Goal: Task Accomplishment & Management: Manage account settings

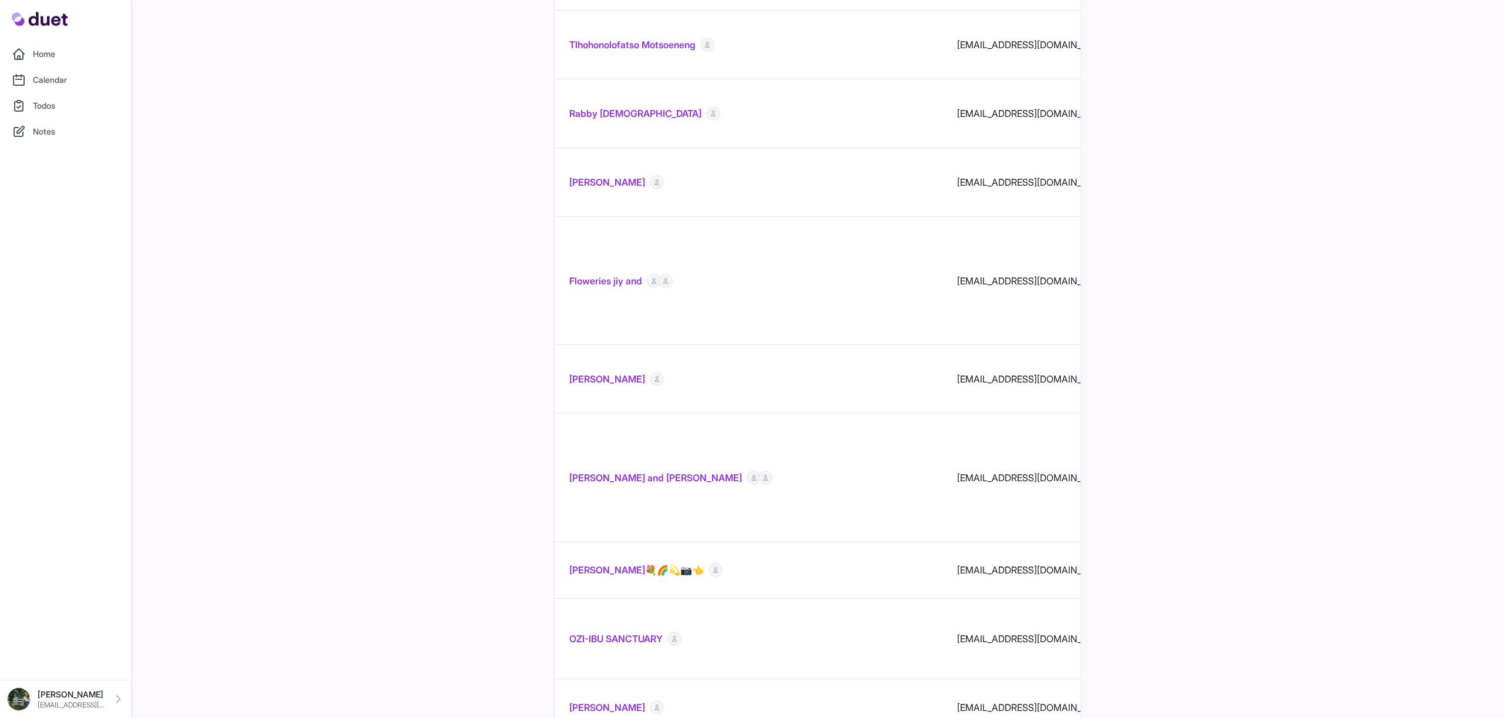
scroll to position [905, 0]
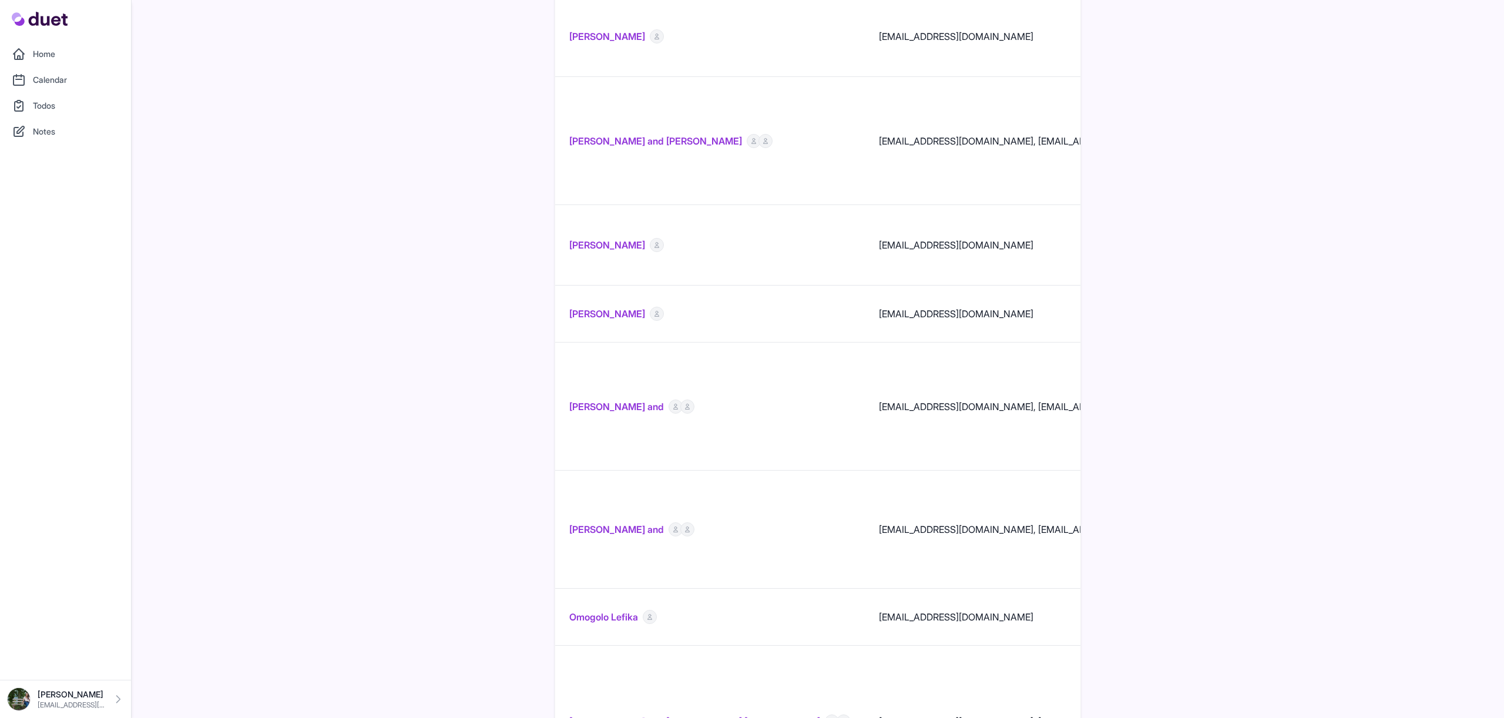
scroll to position [1274, 0]
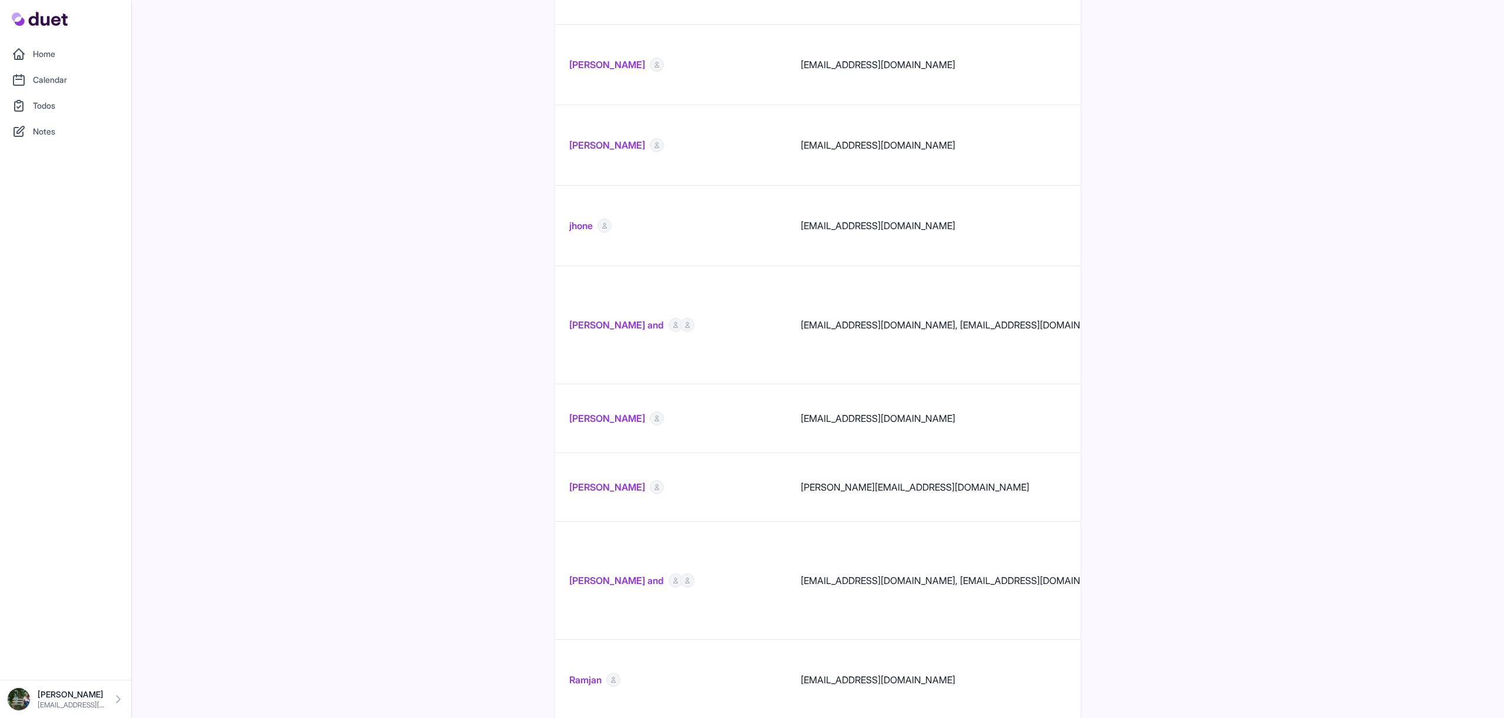
scroll to position [1001, 0]
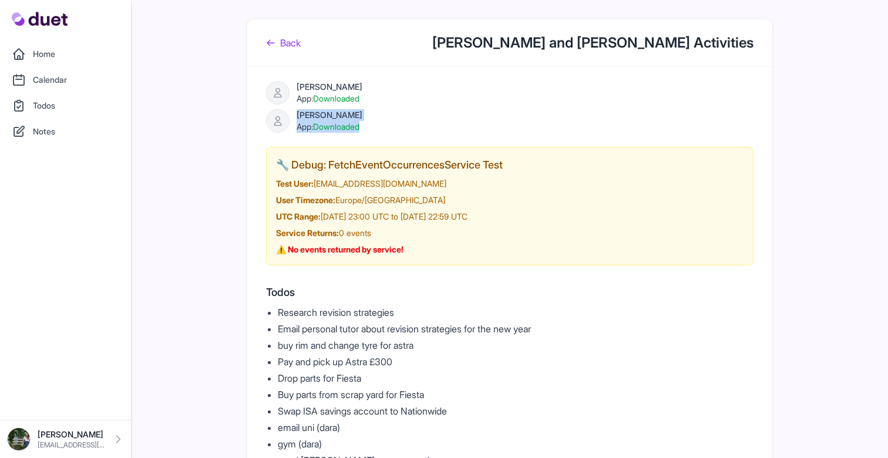
drag, startPoint x: 383, startPoint y: 132, endPoint x: 291, endPoint y: 116, distance: 93.0
click at [291, 116] on div "[PERSON_NAME] App: Downloaded" at bounding box center [510, 121] width 488 height 24
drag, startPoint x: 385, startPoint y: 98, endPoint x: 289, endPoint y: 85, distance: 97.7
click at [289, 85] on div "[PERSON_NAME] App: Downloaded" at bounding box center [510, 93] width 488 height 24
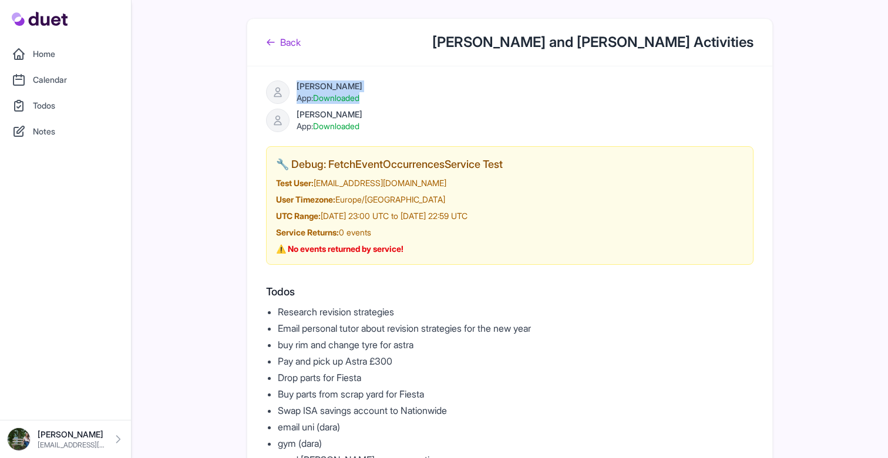
click at [394, 99] on div "[PERSON_NAME] App: Downloaded" at bounding box center [510, 93] width 488 height 24
drag, startPoint x: 397, startPoint y: 95, endPoint x: 279, endPoint y: 85, distance: 118.5
click at [279, 85] on div "[PERSON_NAME] App: Downloaded" at bounding box center [510, 93] width 488 height 24
drag, startPoint x: 381, startPoint y: 126, endPoint x: 260, endPoint y: 110, distance: 121.4
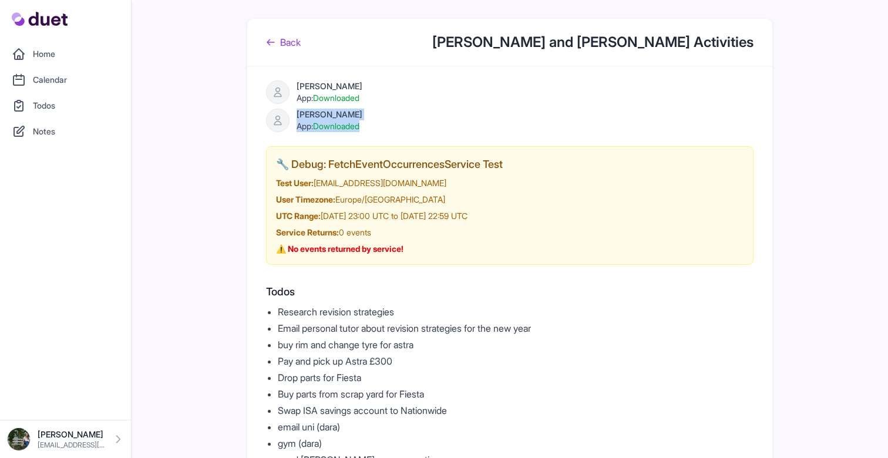
click at [427, 128] on div "[PERSON_NAME] App: Downloaded" at bounding box center [510, 121] width 488 height 24
drag, startPoint x: 412, startPoint y: 129, endPoint x: 299, endPoint y: 127, distance: 112.8
click at [299, 127] on div "[PERSON_NAME] App: Downloaded" at bounding box center [510, 121] width 488 height 24
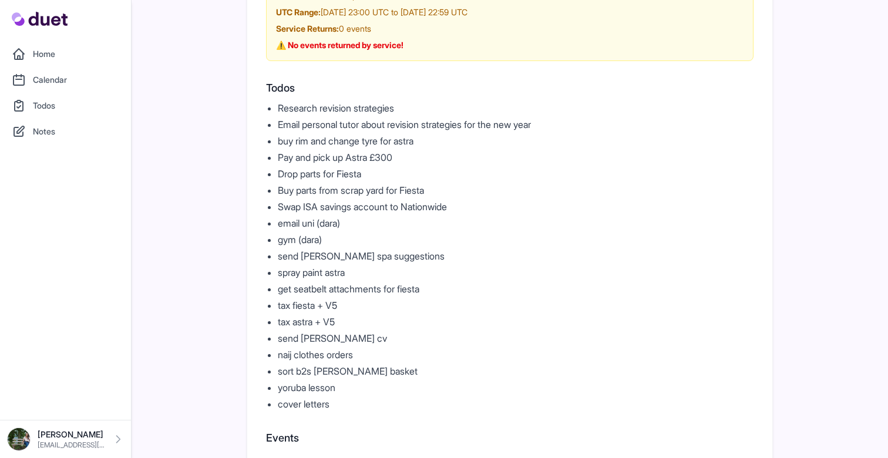
scroll to position [206, 0]
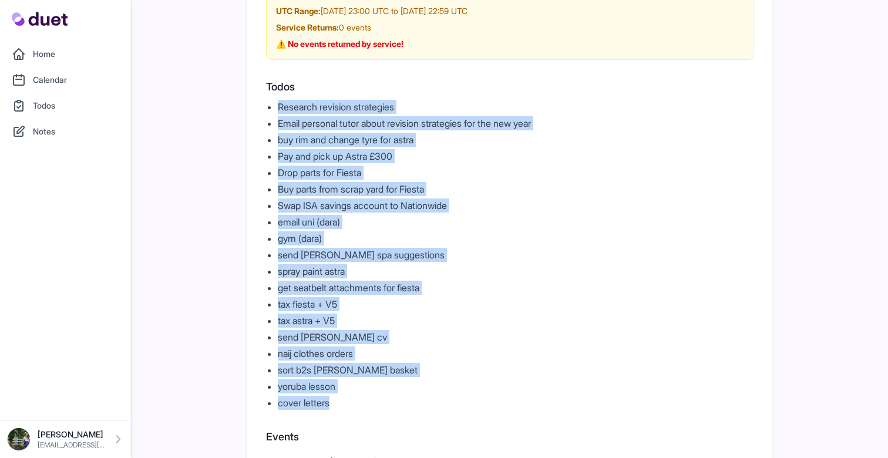
drag, startPoint x: 270, startPoint y: 105, endPoint x: 407, endPoint y: 404, distance: 329.2
click at [407, 404] on ul "Research revision strategies Email personal tutor about revision strategies for…" at bounding box center [510, 255] width 488 height 310
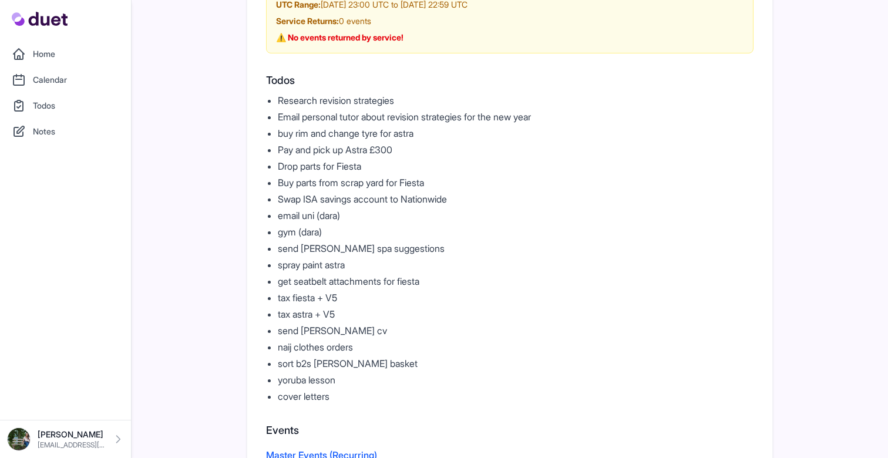
click at [303, 86] on h2 "Todos" at bounding box center [510, 80] width 488 height 16
drag, startPoint x: 268, startPoint y: 99, endPoint x: 439, endPoint y: 103, distance: 171.0
click at [439, 103] on ul "Research revision strategies Email personal tutor about revision strategies for…" at bounding box center [510, 248] width 488 height 310
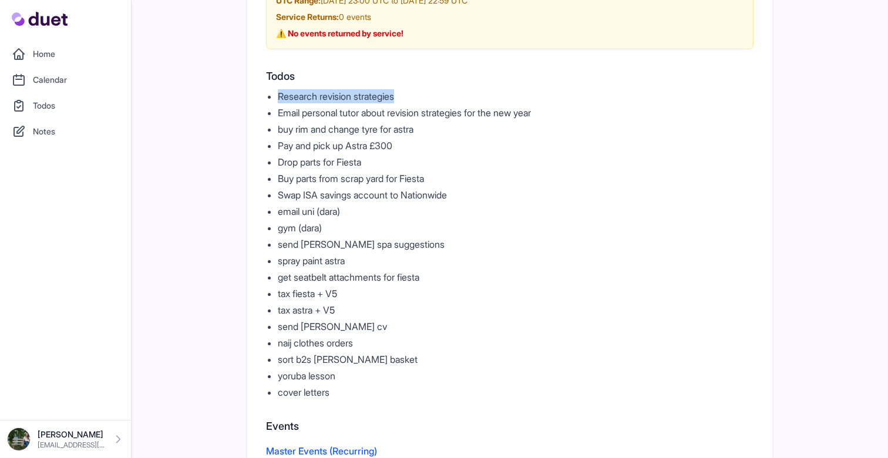
click at [432, 88] on div "Todos Research revision strategies Email personal tutor about revision strategi…" at bounding box center [510, 233] width 488 height 331
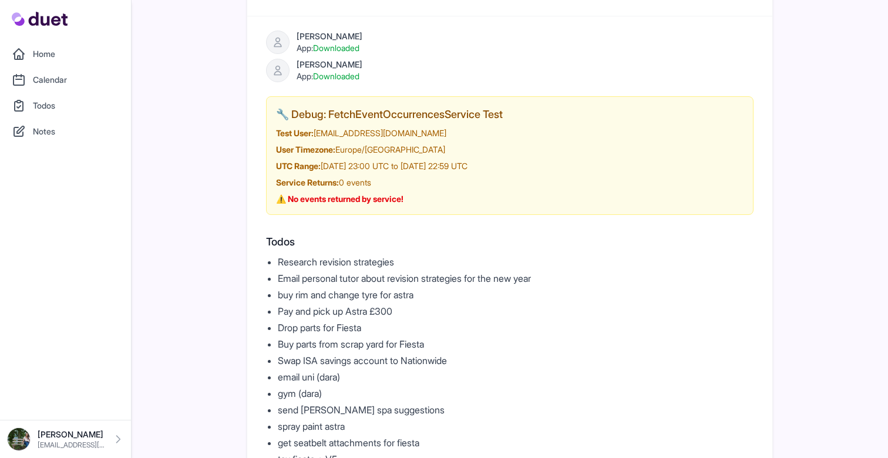
scroll to position [59, 0]
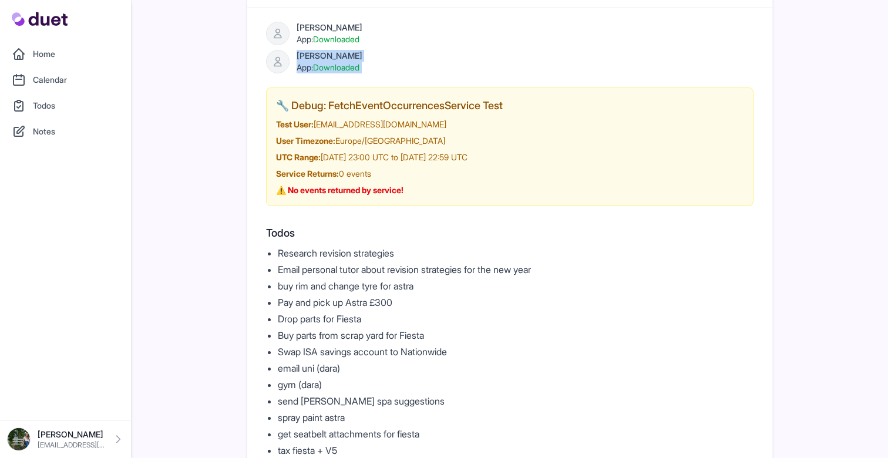
drag, startPoint x: 389, startPoint y: 74, endPoint x: 283, endPoint y: 51, distance: 108.3
drag, startPoint x: 397, startPoint y: 33, endPoint x: 343, endPoint y: 31, distance: 54.1
click at [293, 25] on div "[PERSON_NAME] App: Downloaded" at bounding box center [510, 34] width 488 height 24
drag, startPoint x: 374, startPoint y: 38, endPoint x: 294, endPoint y: 22, distance: 81.4
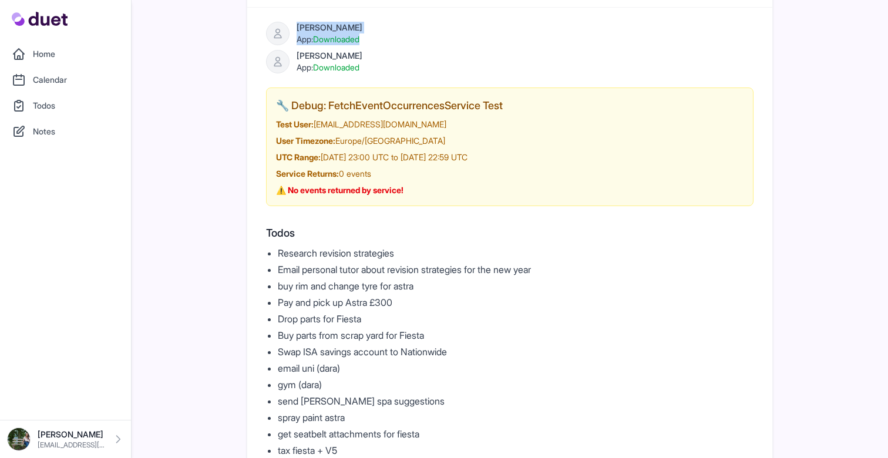
click at [294, 22] on div "[PERSON_NAME] App: Downloaded" at bounding box center [510, 34] width 488 height 24
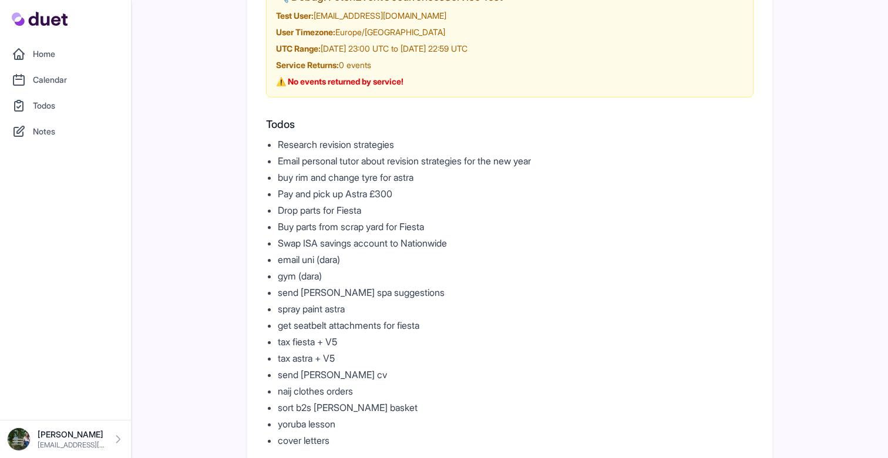
scroll to position [233, 0]
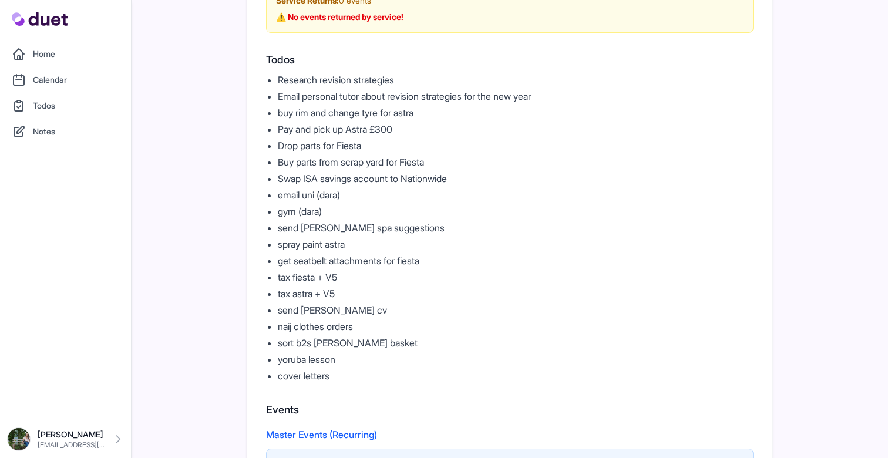
click at [301, 86] on li "Research revision strategies" at bounding box center [516, 80] width 476 height 14
click at [305, 80] on li "Research revision strategies" at bounding box center [516, 80] width 476 height 14
click at [330, 100] on li "Email personal tutor about revision strategies for the new year" at bounding box center [516, 96] width 476 height 14
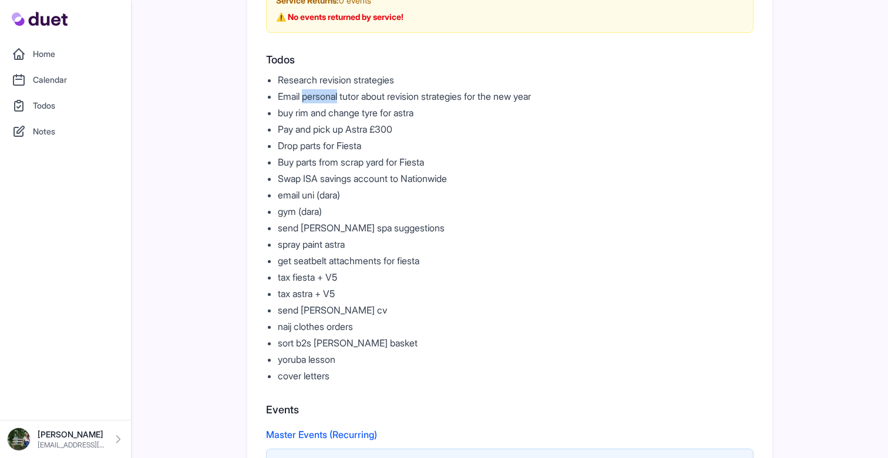
click at [330, 100] on li "Email personal tutor about revision strategies for the new year" at bounding box center [516, 96] width 476 height 14
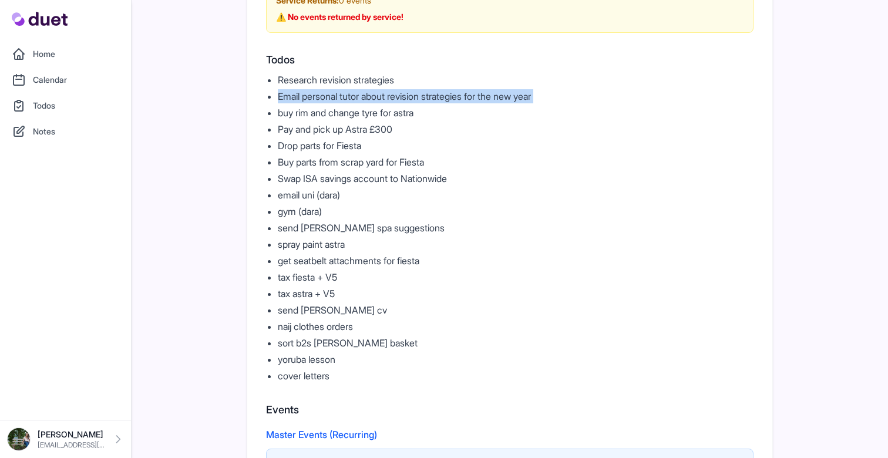
click at [330, 100] on li "Email personal tutor about revision strategies for the new year" at bounding box center [516, 96] width 476 height 14
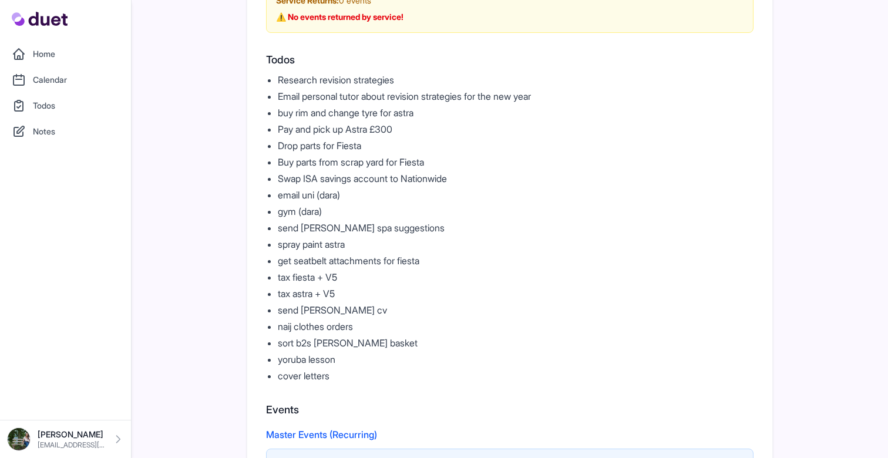
click at [338, 170] on ul "Research revision strategies Email personal tutor about revision strategies for…" at bounding box center [510, 228] width 488 height 310
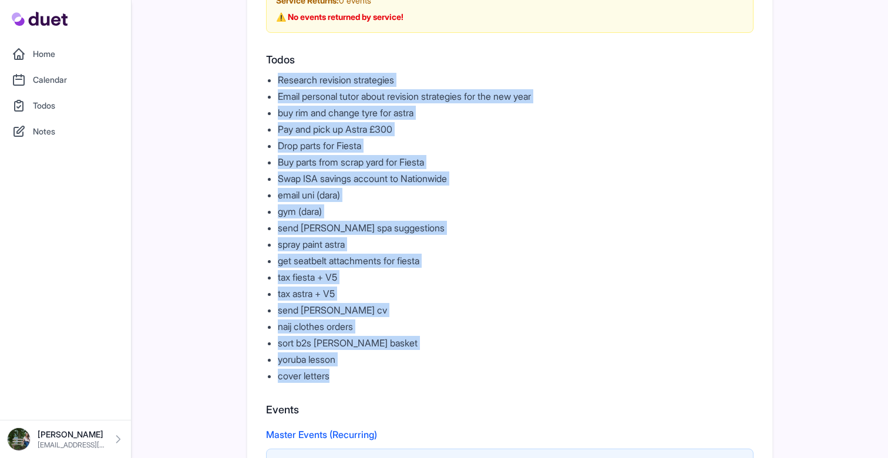
drag, startPoint x: 274, startPoint y: 79, endPoint x: 413, endPoint y: 381, distance: 332.6
click at [413, 381] on ul "Research revision strategies Email personal tutor about revision strategies for…" at bounding box center [510, 228] width 488 height 310
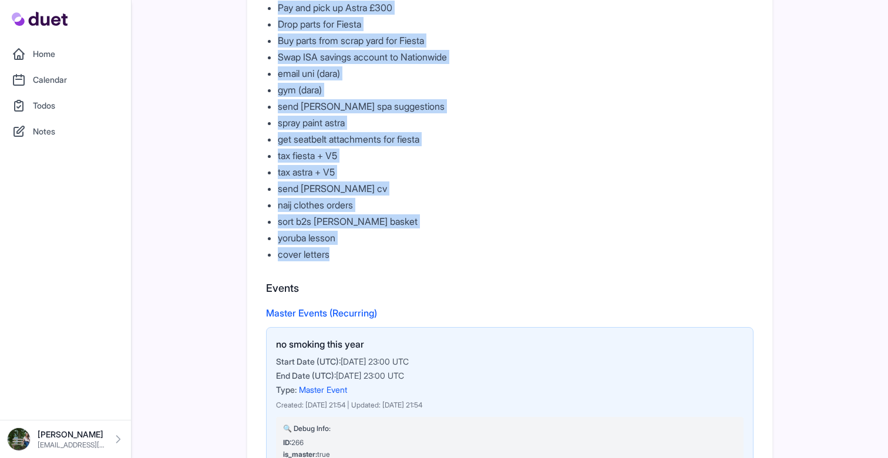
scroll to position [0, 0]
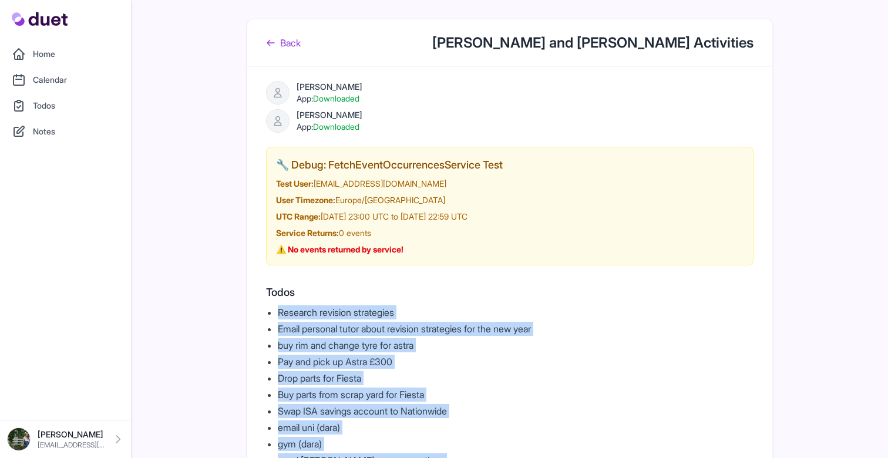
click at [279, 39] on link "Back" at bounding box center [283, 43] width 35 height 14
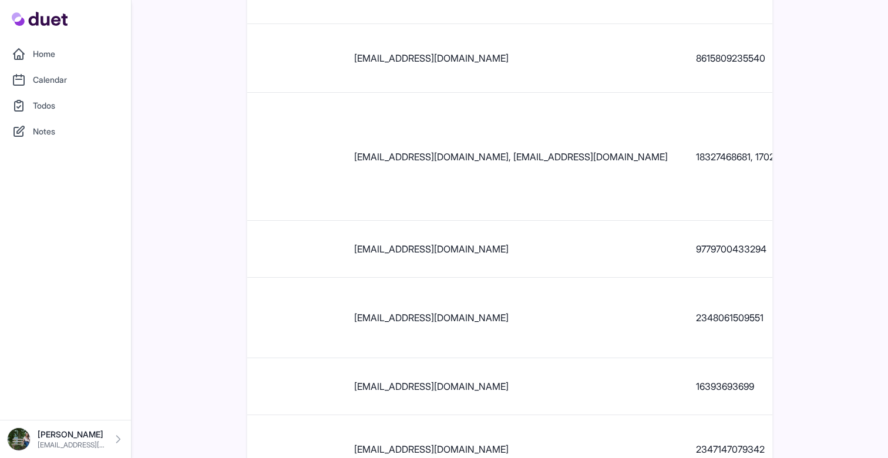
scroll to position [0, 300]
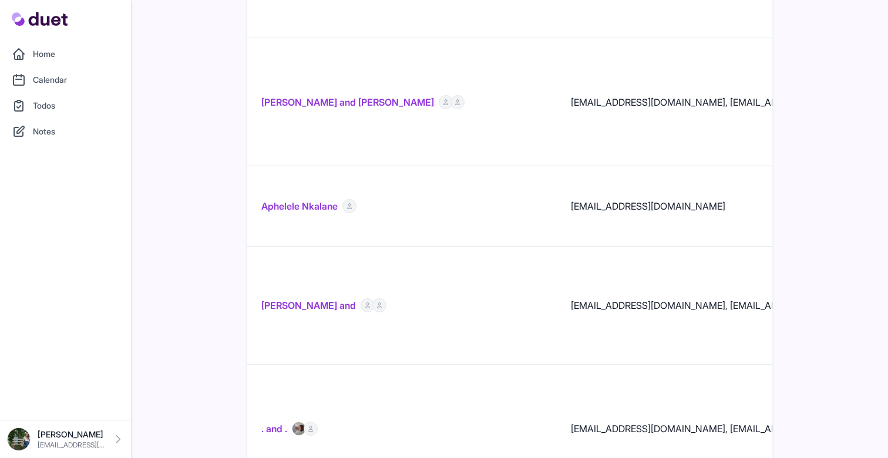
scroll to position [1581, 0]
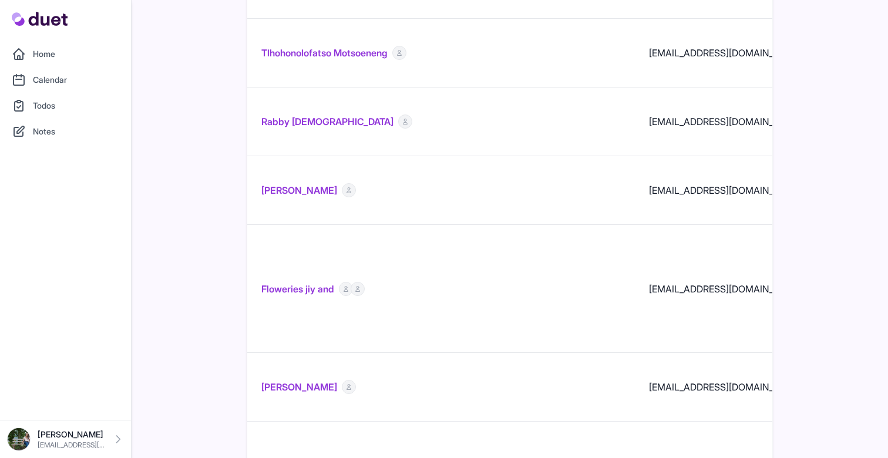
scroll to position [947, 0]
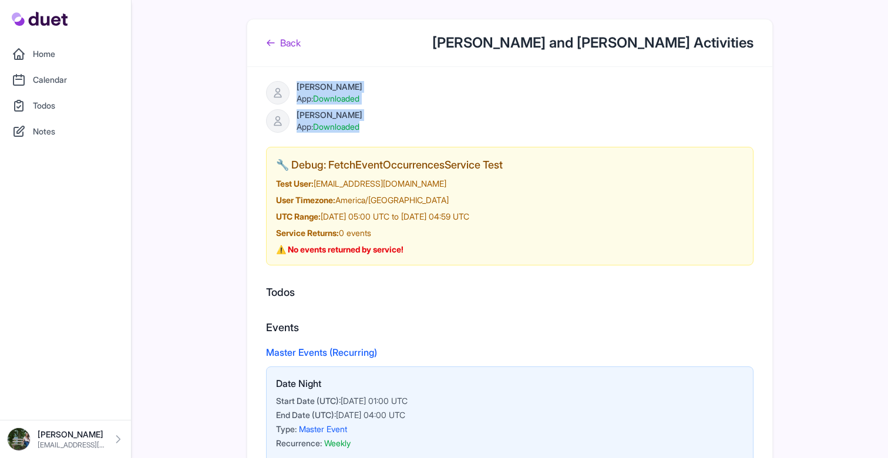
drag, startPoint x: 326, startPoint y: 106, endPoint x: 411, endPoint y: 125, distance: 87.3
click at [412, 127] on div "[PERSON_NAME] App: Downloaded" at bounding box center [510, 121] width 488 height 24
click at [393, 130] on div "[PERSON_NAME] App: Downloaded" at bounding box center [510, 121] width 488 height 24
drag, startPoint x: 391, startPoint y: 133, endPoint x: 268, endPoint y: 112, distance: 125.2
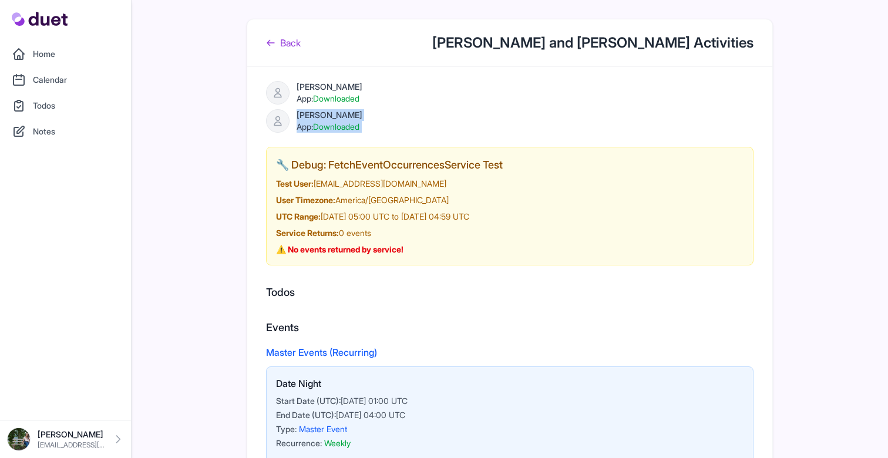
click at [375, 106] on div "[PERSON_NAME] App: Downloaded [PERSON_NAME] App: Downloaded" at bounding box center [510, 107] width 488 height 52
drag, startPoint x: 378, startPoint y: 120, endPoint x: 337, endPoint y: 95, distance: 47.8
click at [303, 94] on div "[PERSON_NAME] App: Downloaded [PERSON_NAME] App: Downloaded" at bounding box center [510, 107] width 488 height 52
drag, startPoint x: 431, startPoint y: 106, endPoint x: 428, endPoint y: 111, distance: 6.0
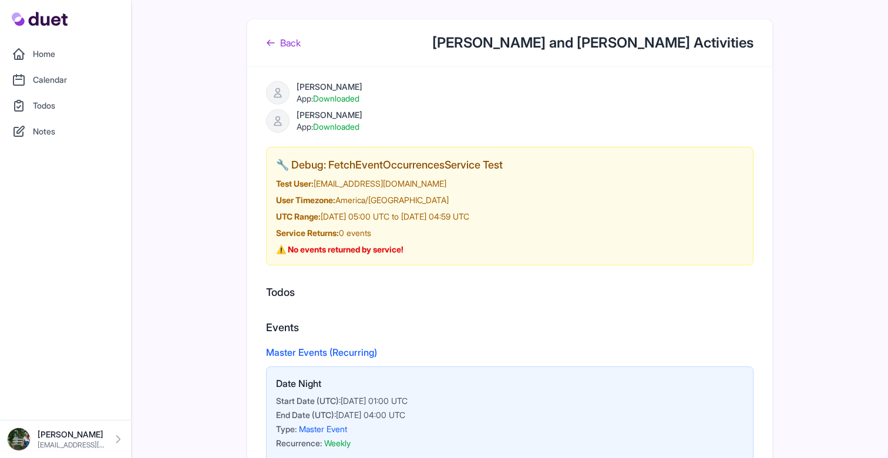
click at [430, 107] on div "[PERSON_NAME] App: Downloaded [PERSON_NAME] App: Downloaded" at bounding box center [510, 107] width 488 height 52
drag, startPoint x: 314, startPoint y: 116, endPoint x: 271, endPoint y: 109, distance: 43.6
click at [271, 109] on div "[PERSON_NAME] App: Downloaded" at bounding box center [510, 121] width 488 height 24
click at [410, 122] on div "[PERSON_NAME] App: Downloaded" at bounding box center [510, 121] width 488 height 24
drag, startPoint x: 390, startPoint y: 108, endPoint x: 250, endPoint y: 85, distance: 141.7
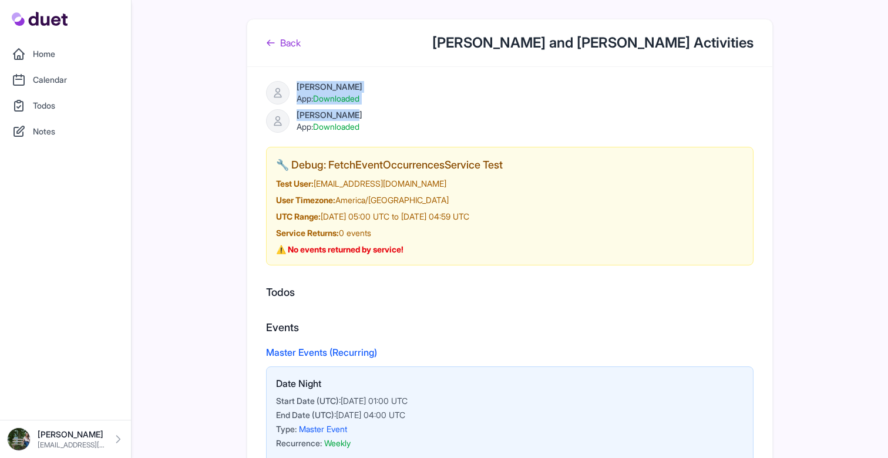
click at [414, 108] on div "[PERSON_NAME] App: Downloaded [PERSON_NAME] App: Downloaded" at bounding box center [510, 107] width 488 height 52
drag, startPoint x: 397, startPoint y: 104, endPoint x: 224, endPoint y: 88, distance: 172.9
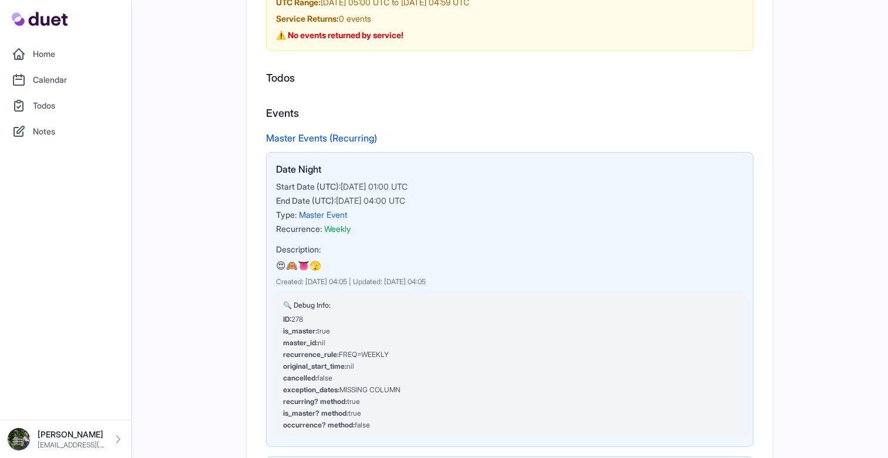
scroll to position [218, 0]
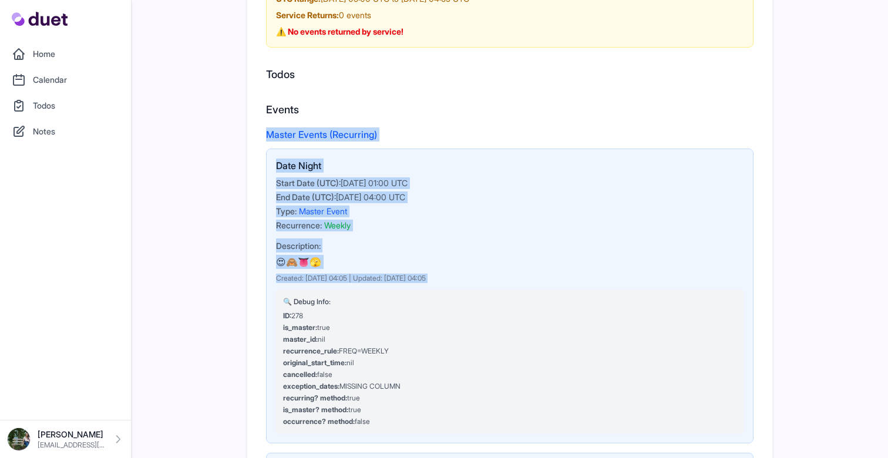
drag, startPoint x: 254, startPoint y: 139, endPoint x: 447, endPoint y: 295, distance: 248.1
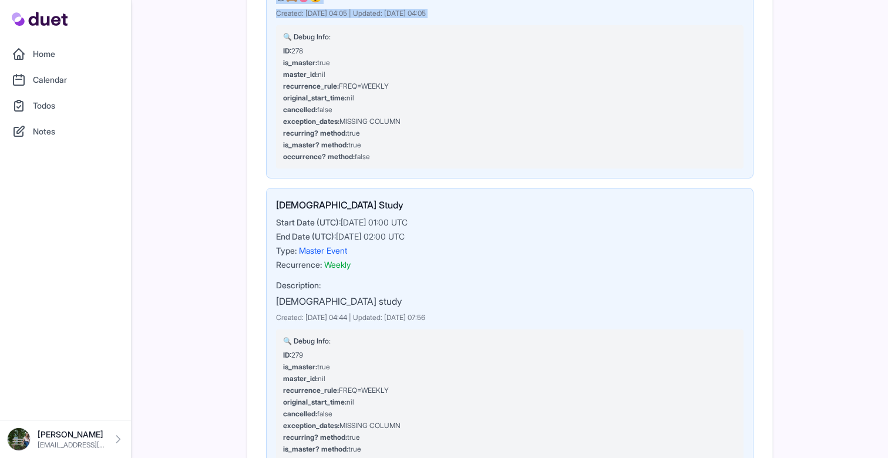
scroll to position [488, 0]
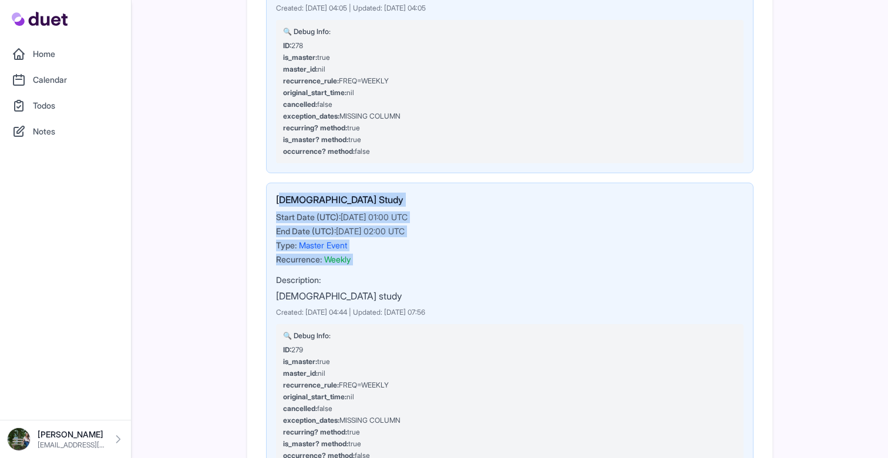
drag, startPoint x: 281, startPoint y: 196, endPoint x: 409, endPoint y: 275, distance: 150.7
click at [407, 274] on div "[DEMOGRAPHIC_DATA] Study Start Date (UTC): [DATE] 01:00 UTC End Date (UTC): [DA…" at bounding box center [510, 330] width 488 height 295
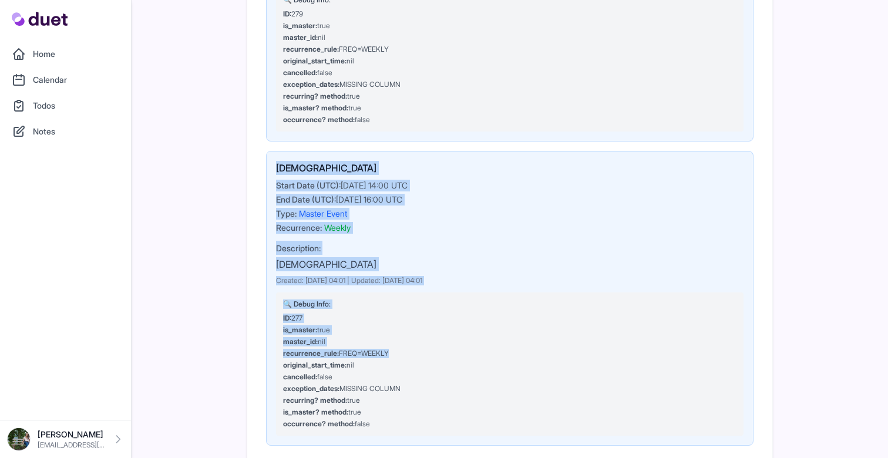
drag, startPoint x: 275, startPoint y: 163, endPoint x: 434, endPoint y: 358, distance: 251.4
click at [434, 358] on div "[DEMOGRAPHIC_DATA] Start Date (UTC): [DATE] 14:00 UTC End Date (UTC): [DATE] 16…" at bounding box center [510, 298] width 488 height 295
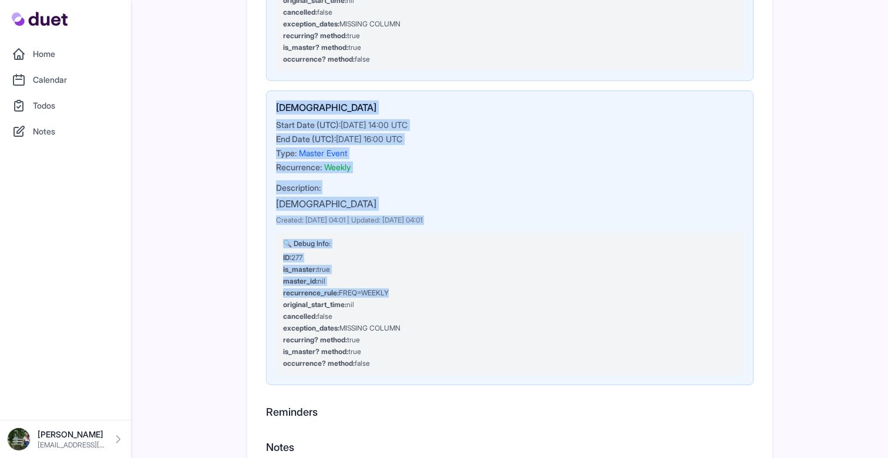
scroll to position [907, 0]
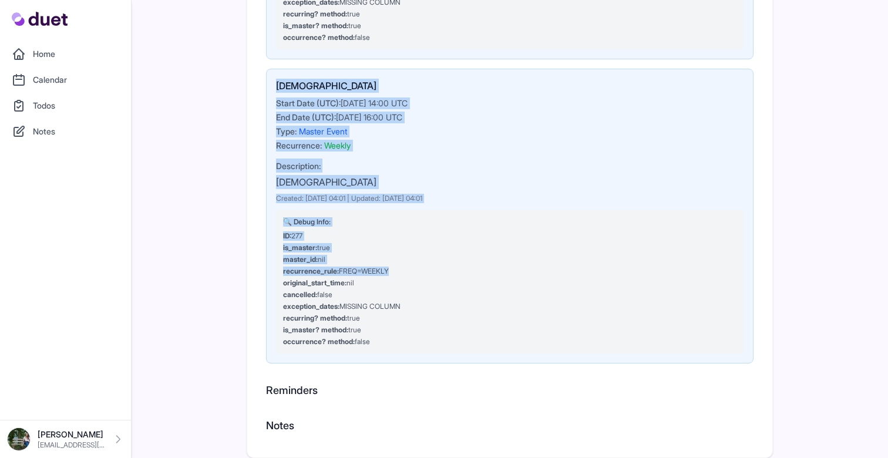
click at [509, 143] on div "Recurrence: Weekly" at bounding box center [510, 146] width 468 height 12
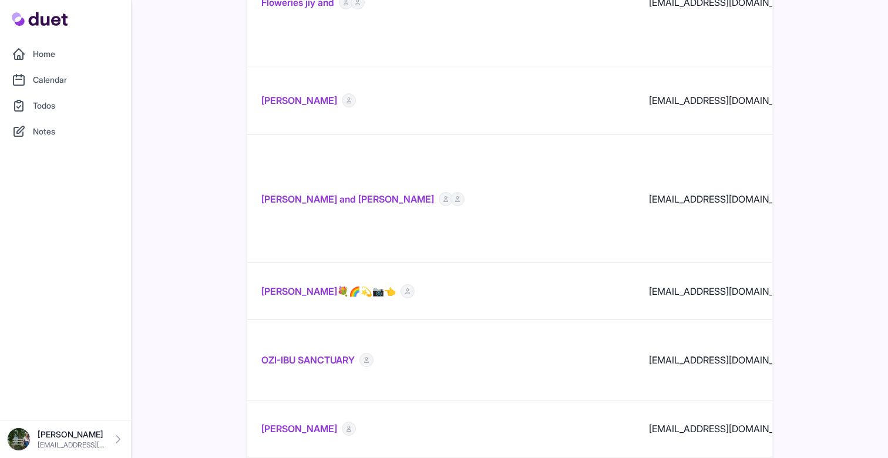
scroll to position [1233, 0]
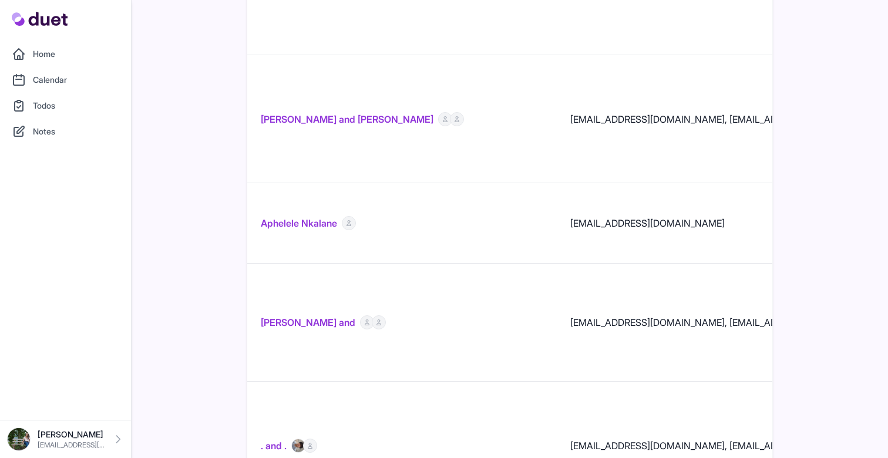
scroll to position [1581, 0]
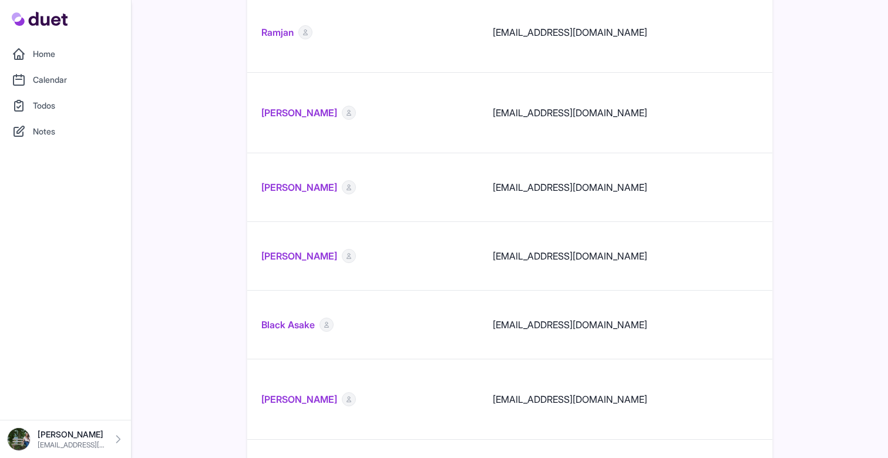
scroll to position [1260, 0]
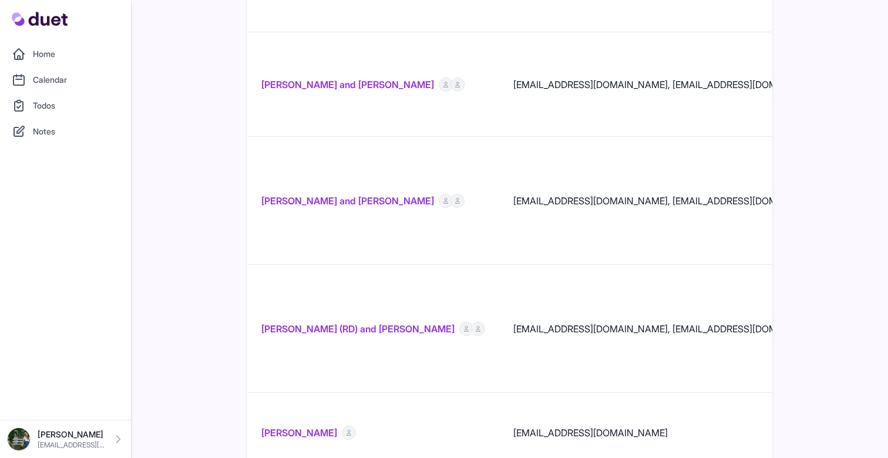
scroll to position [1403, 0]
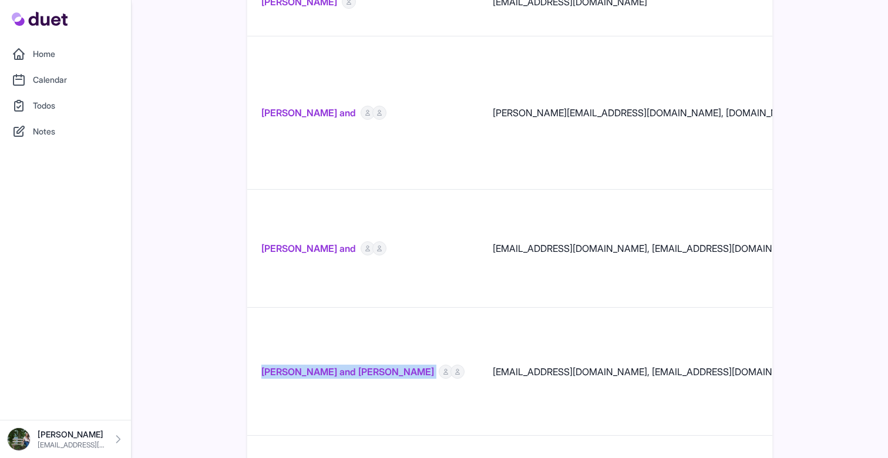
drag, startPoint x: 301, startPoint y: 232, endPoint x: 507, endPoint y: 227, distance: 205.1
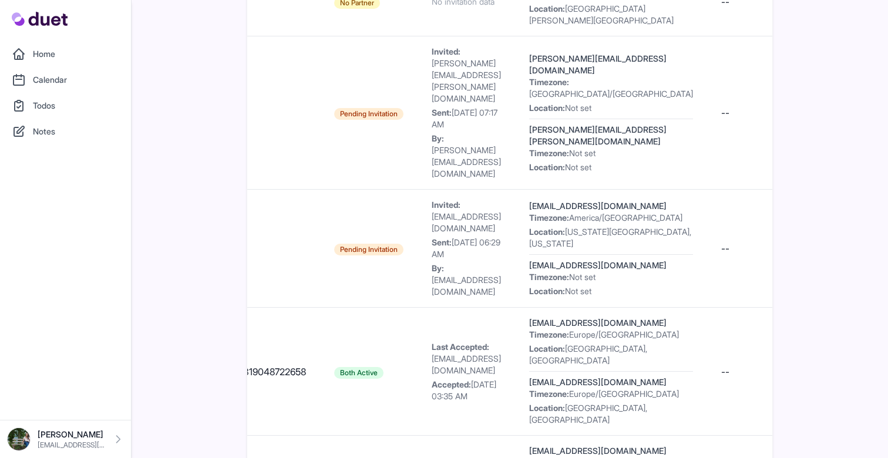
scroll to position [0, 922]
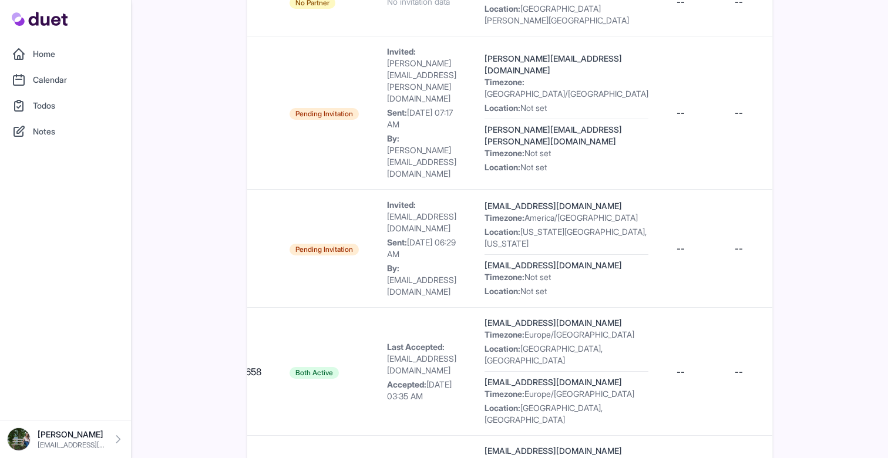
drag, startPoint x: 659, startPoint y: 230, endPoint x: 697, endPoint y: 236, distance: 38.6
click at [697, 308] on tr "[PERSON_NAME] and [PERSON_NAME] [EMAIL_ADDRESS][DOMAIN_NAME], [EMAIL_ADDRESS][D…" at bounding box center [168, 372] width 1686 height 128
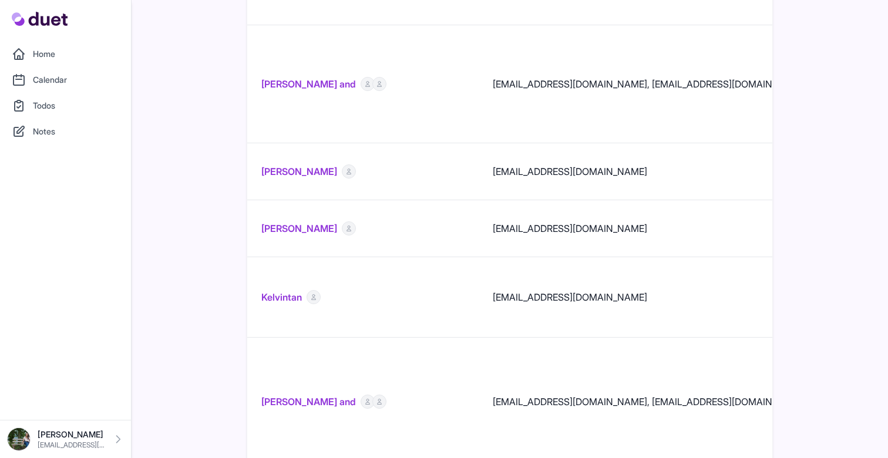
scroll to position [1274, 0]
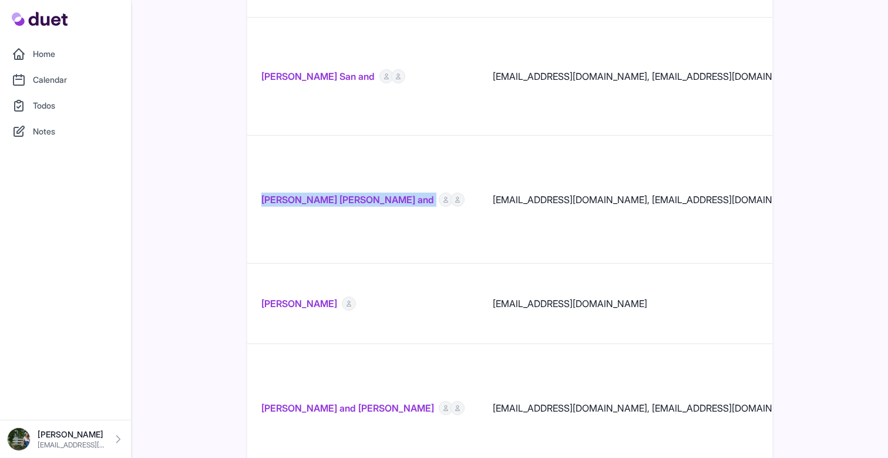
drag, startPoint x: 361, startPoint y: 103, endPoint x: 251, endPoint y: 109, distance: 110.6
click at [251, 136] on td "[PERSON_NAME] [PERSON_NAME] and" at bounding box center [363, 200] width 232 height 128
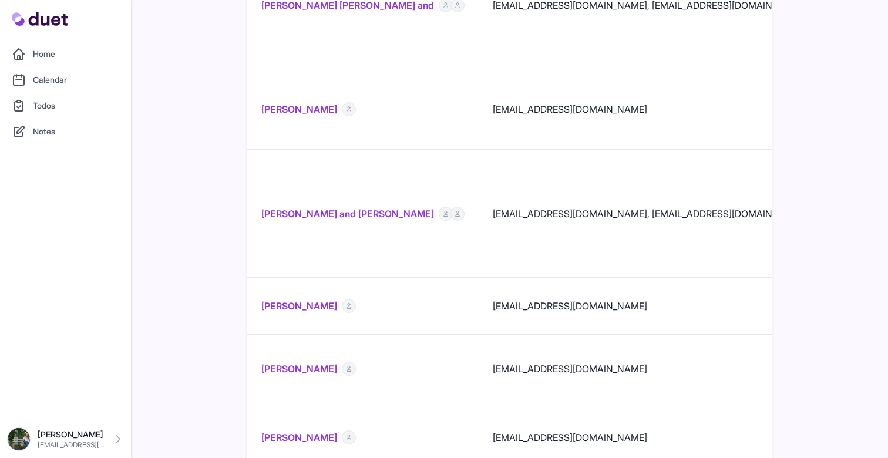
drag, startPoint x: 424, startPoint y: 85, endPoint x: 265, endPoint y: 97, distance: 159.7
click at [265, 150] on td "[PERSON_NAME] and [PERSON_NAME]" at bounding box center [363, 214] width 232 height 128
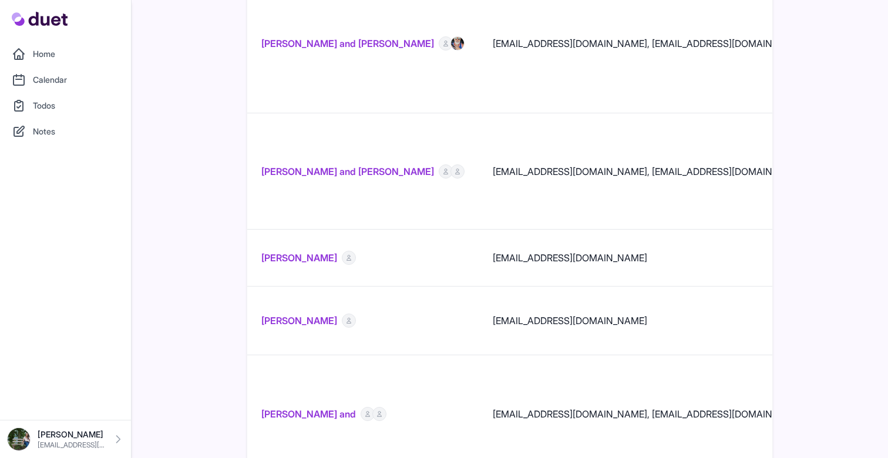
scroll to position [1534, 0]
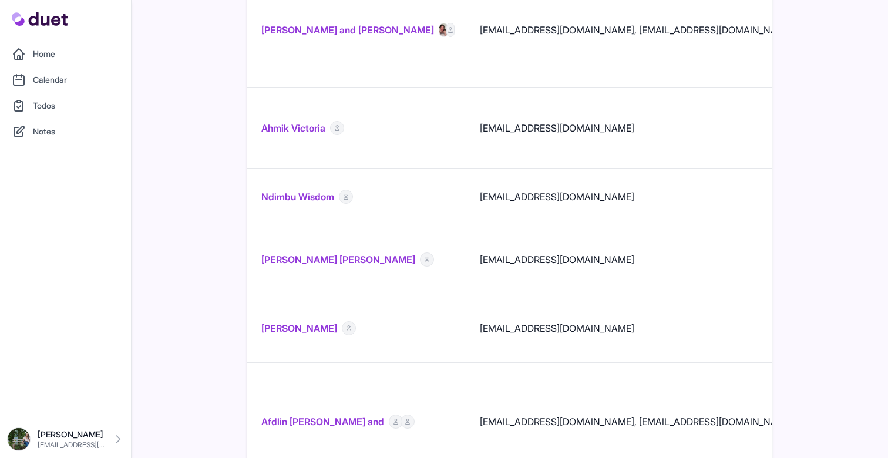
scroll to position [1476, 0]
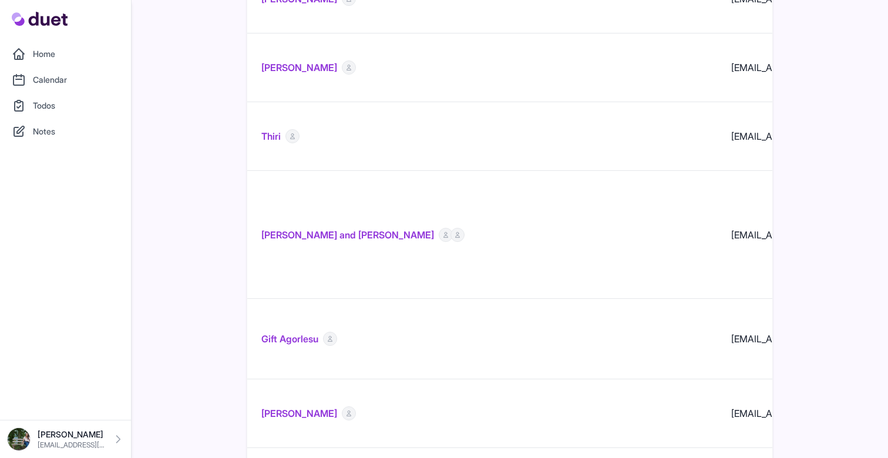
click at [317, 228] on link "[PERSON_NAME] and [PERSON_NAME]" at bounding box center [347, 235] width 173 height 14
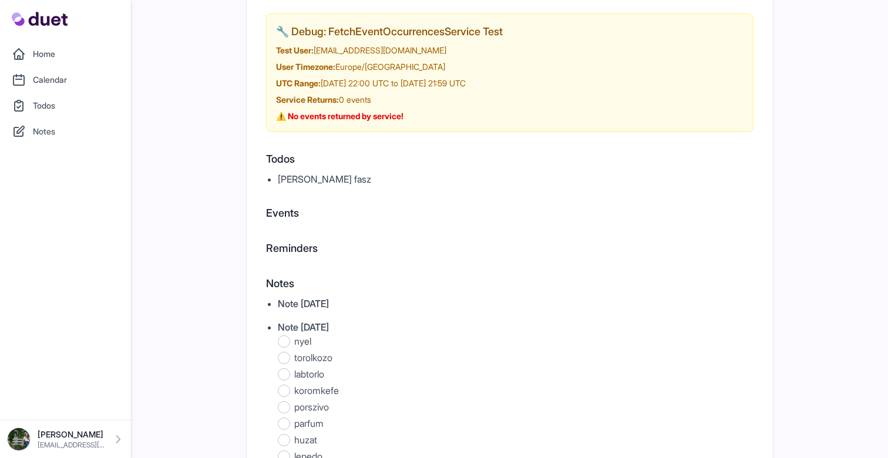
scroll to position [133, 0]
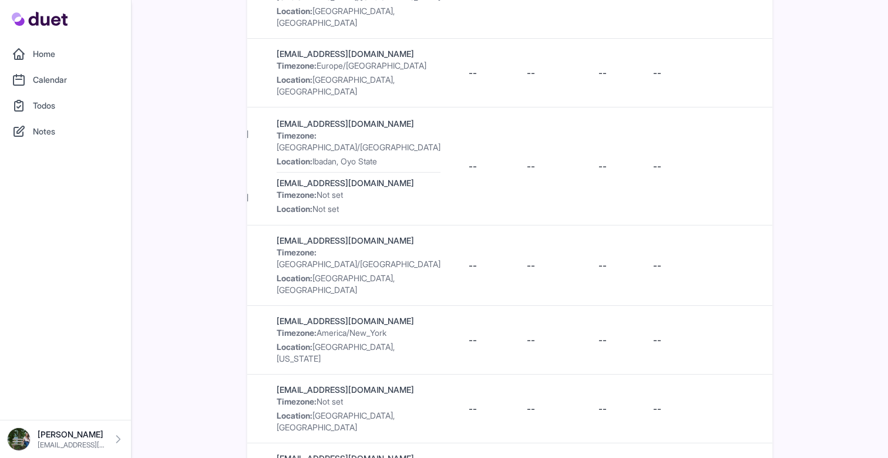
scroll to position [0, 1170]
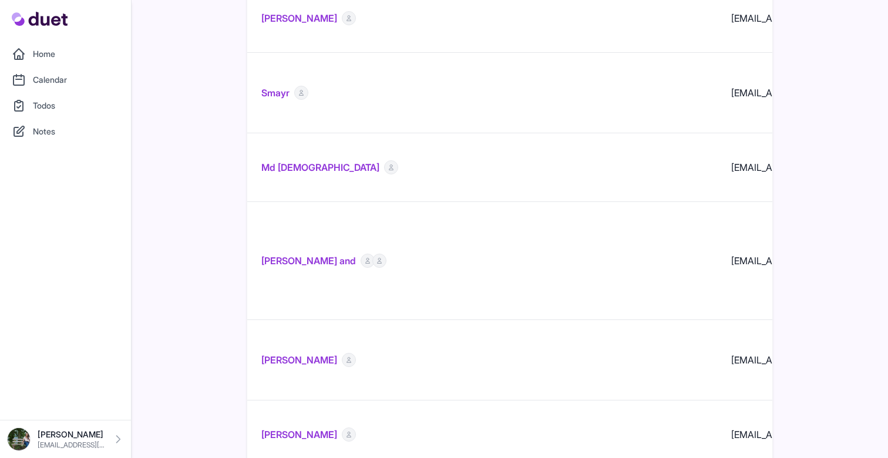
scroll to position [1260, 0]
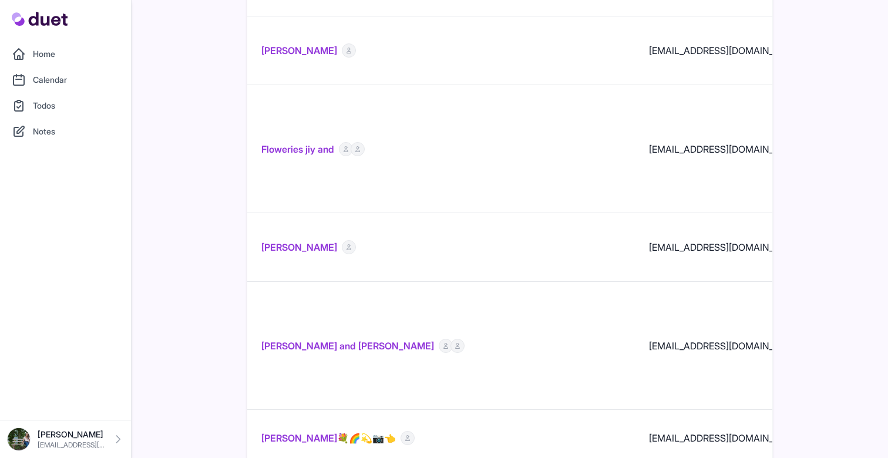
scroll to position [1085, 0]
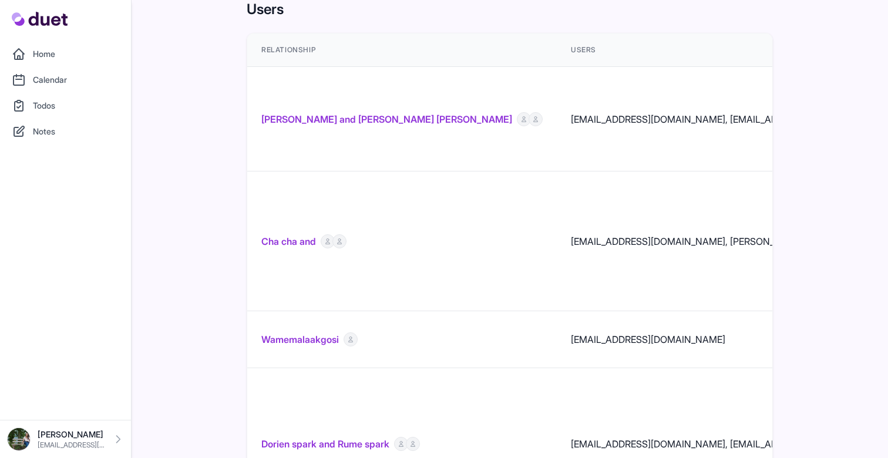
click at [341, 112] on link "[PERSON_NAME] and [PERSON_NAME] [PERSON_NAME]" at bounding box center [386, 119] width 251 height 14
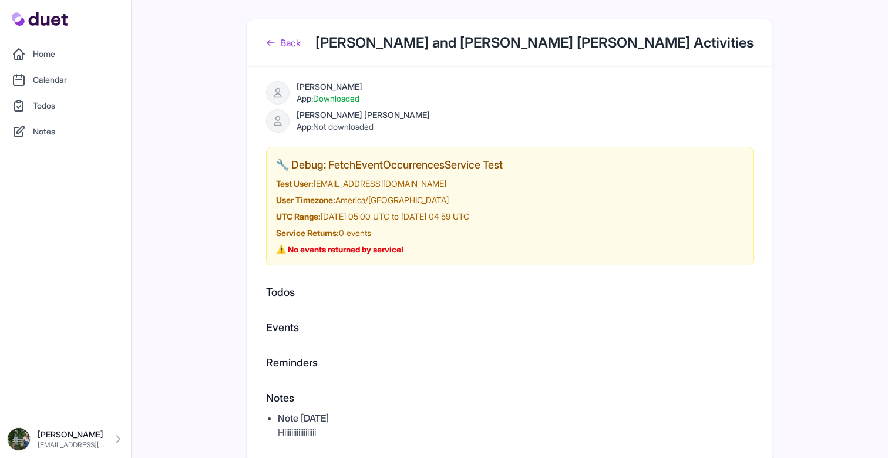
click at [290, 45] on link "Back" at bounding box center [283, 43] width 35 height 14
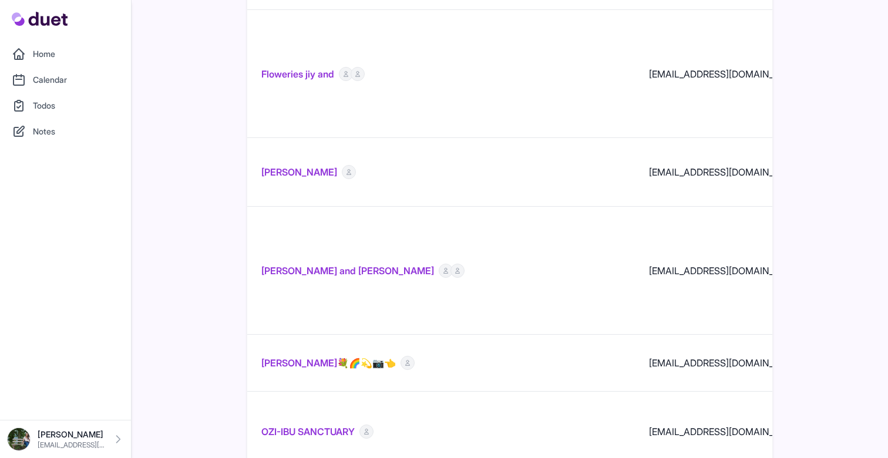
scroll to position [1203, 0]
